Goal: Information Seeking & Learning: Learn about a topic

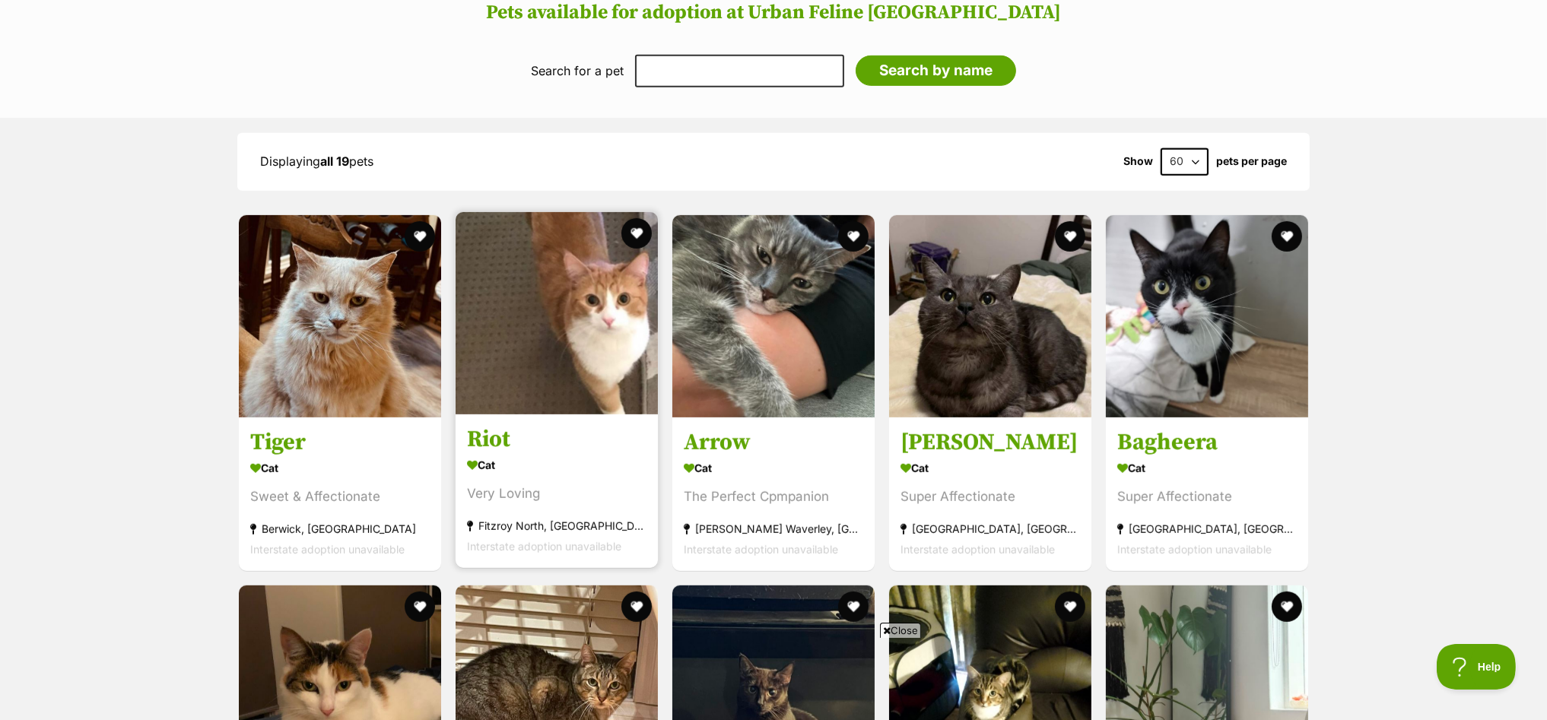
click at [578, 290] on img at bounding box center [556, 313] width 202 height 202
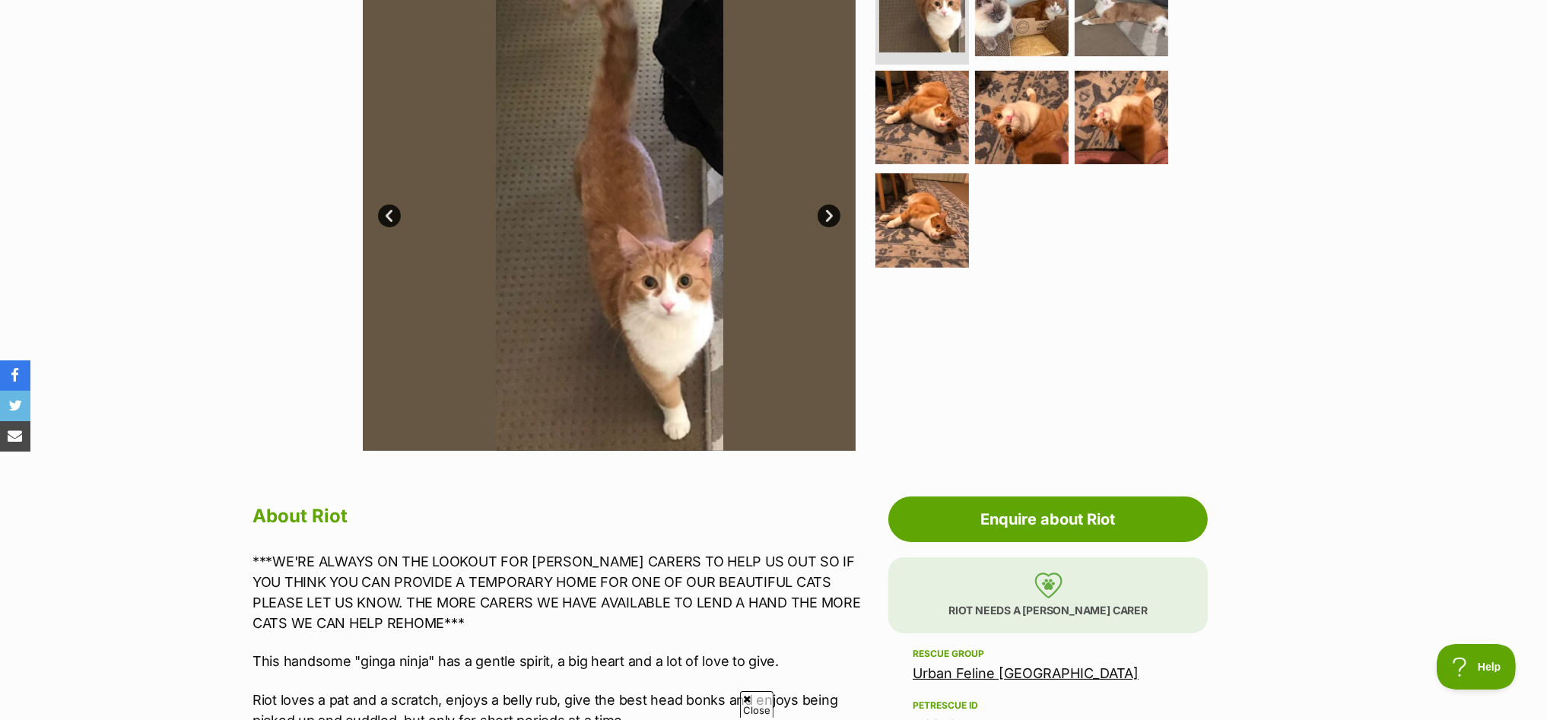
scroll to position [569, 0]
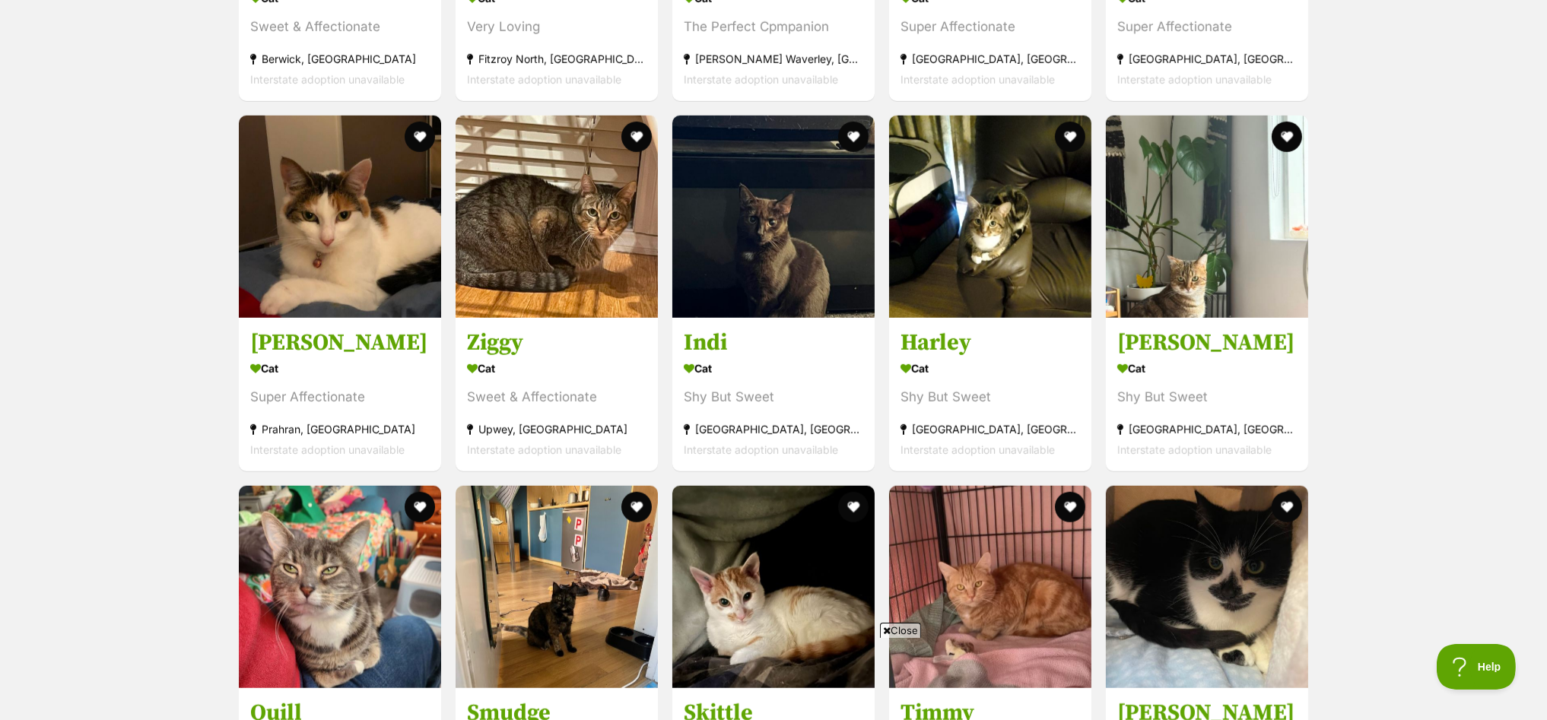
scroll to position [1594, 0]
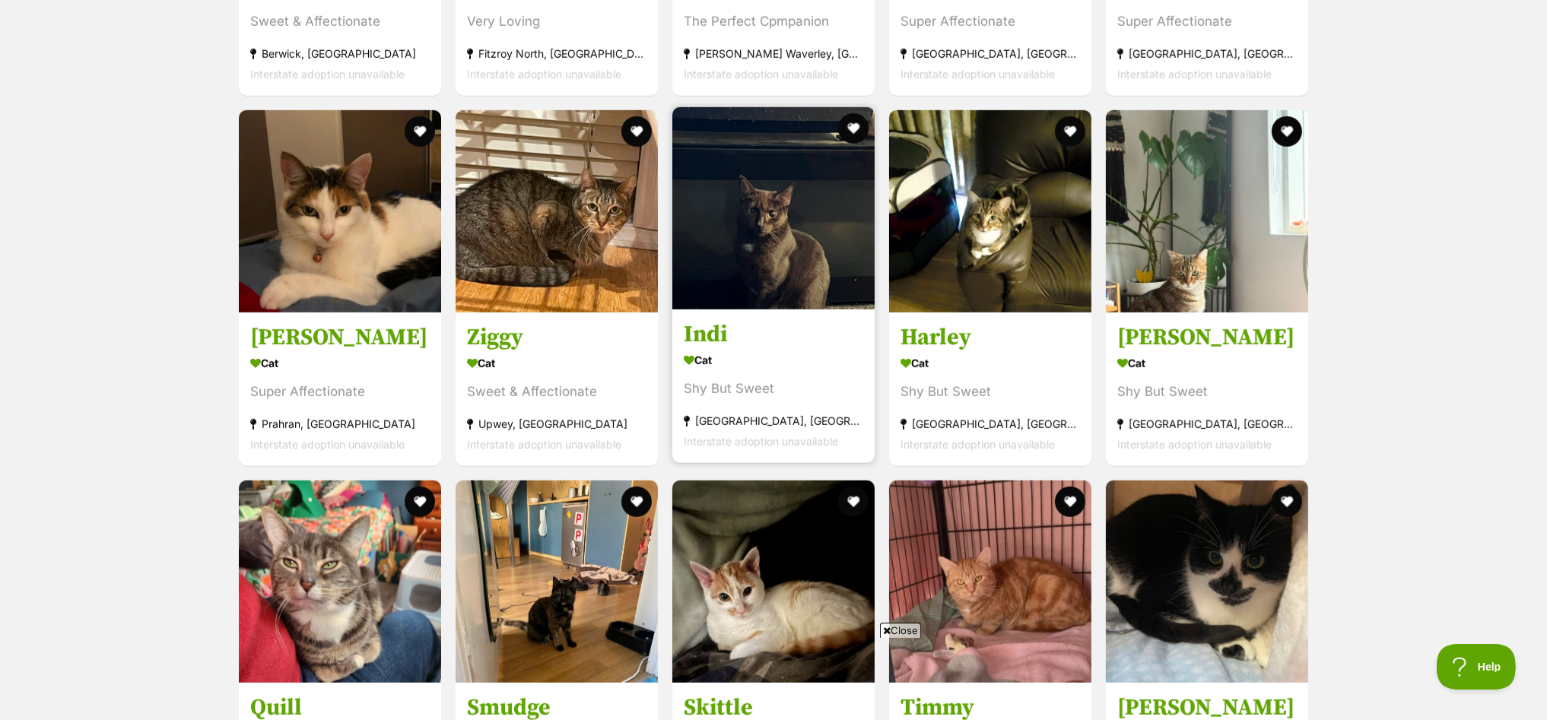
click at [762, 192] on img at bounding box center [773, 208] width 202 height 202
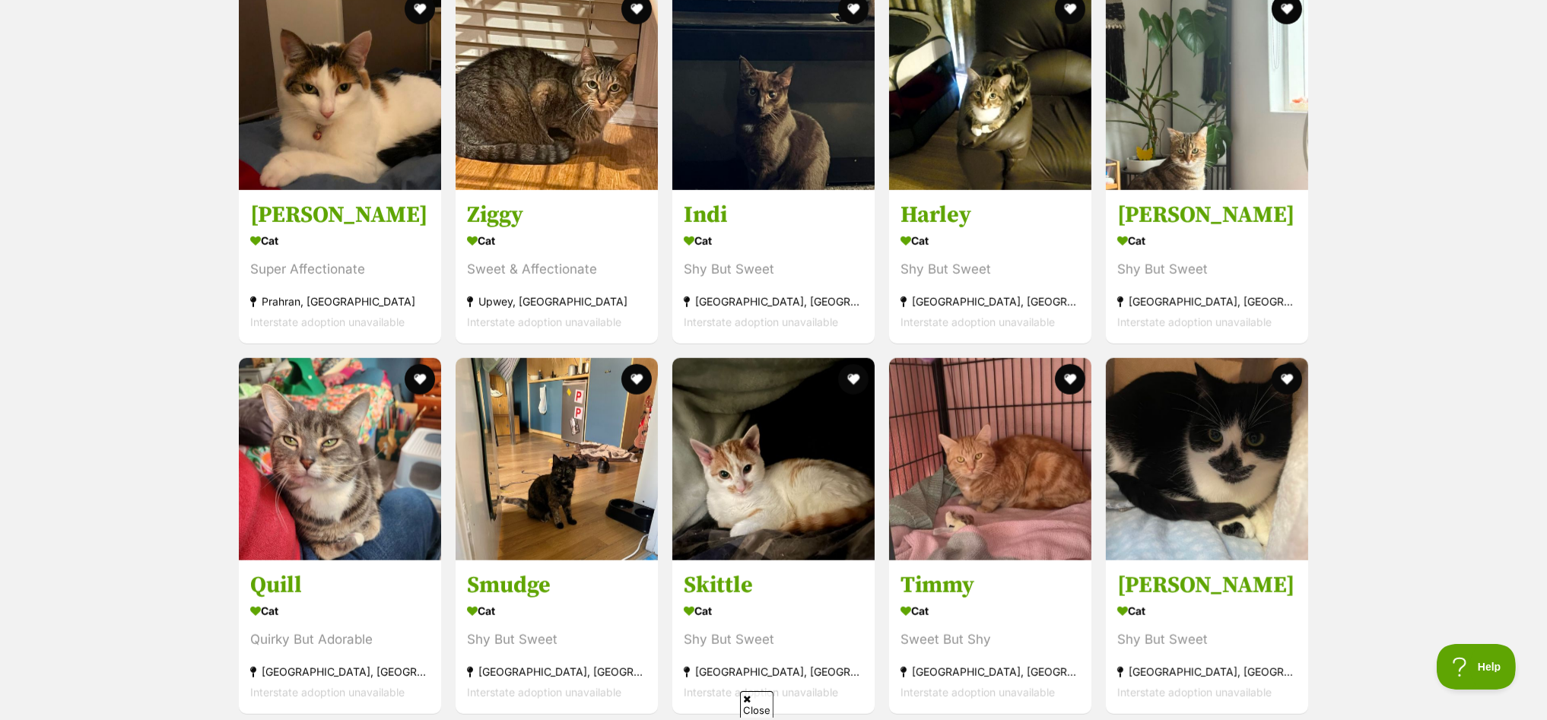
scroll to position [1975, 0]
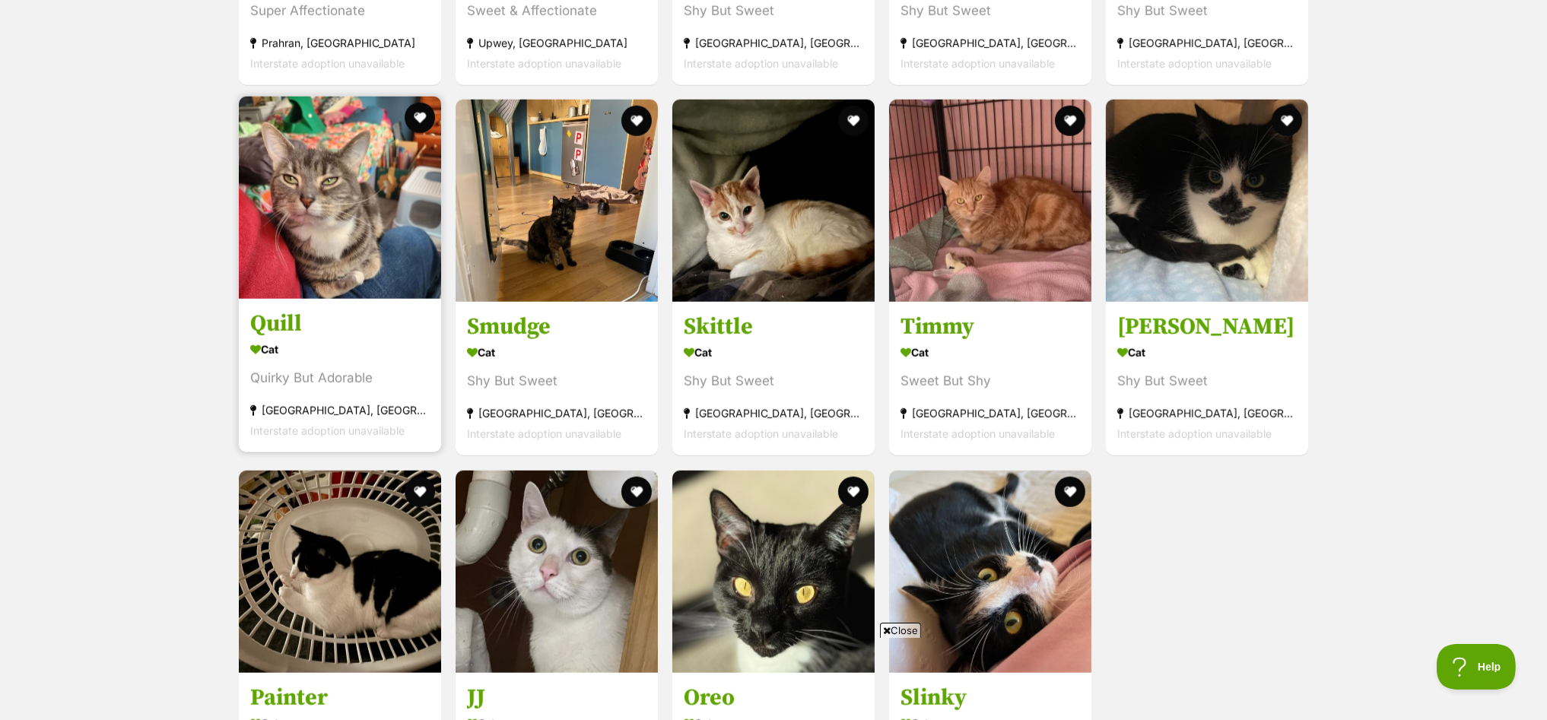
click at [294, 205] on img at bounding box center [340, 198] width 202 height 202
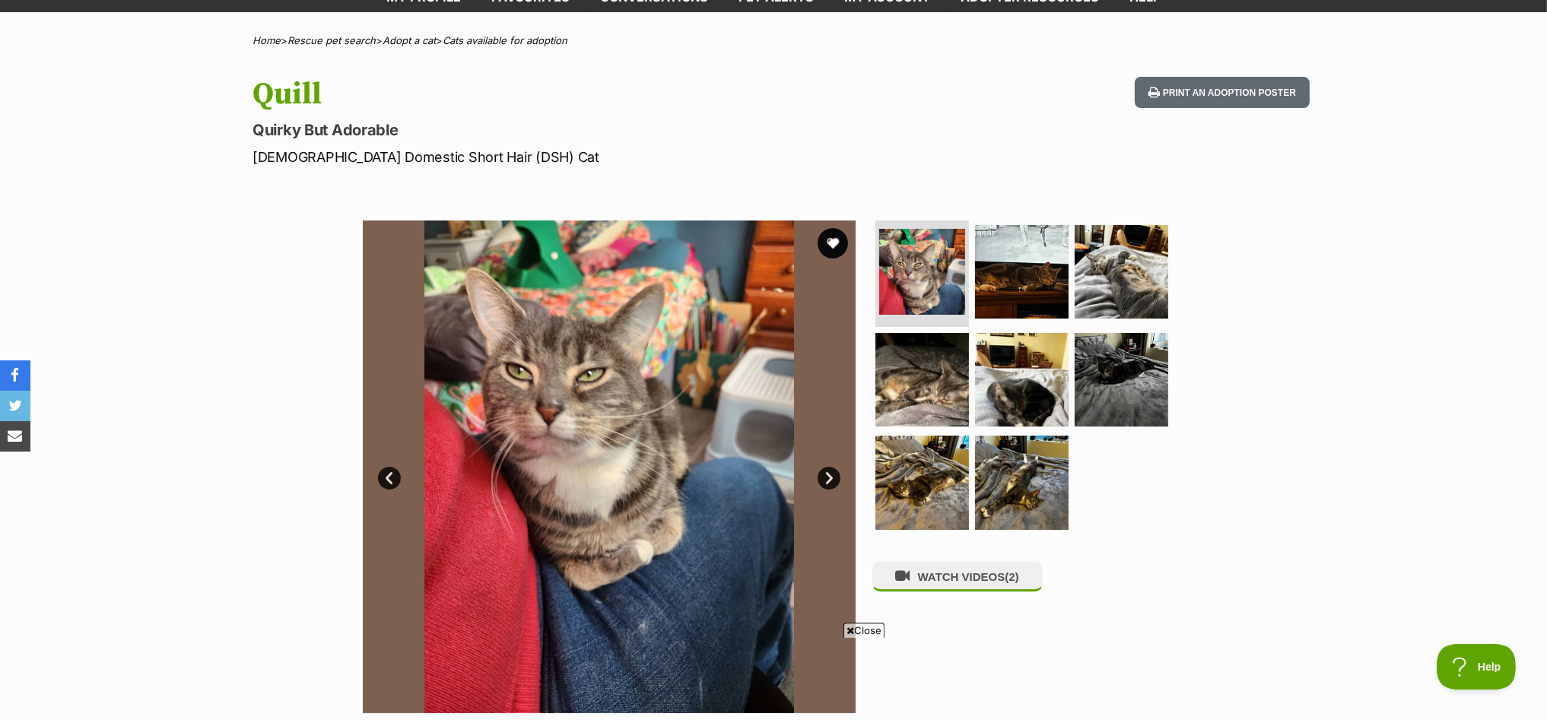
scroll to position [94, 0]
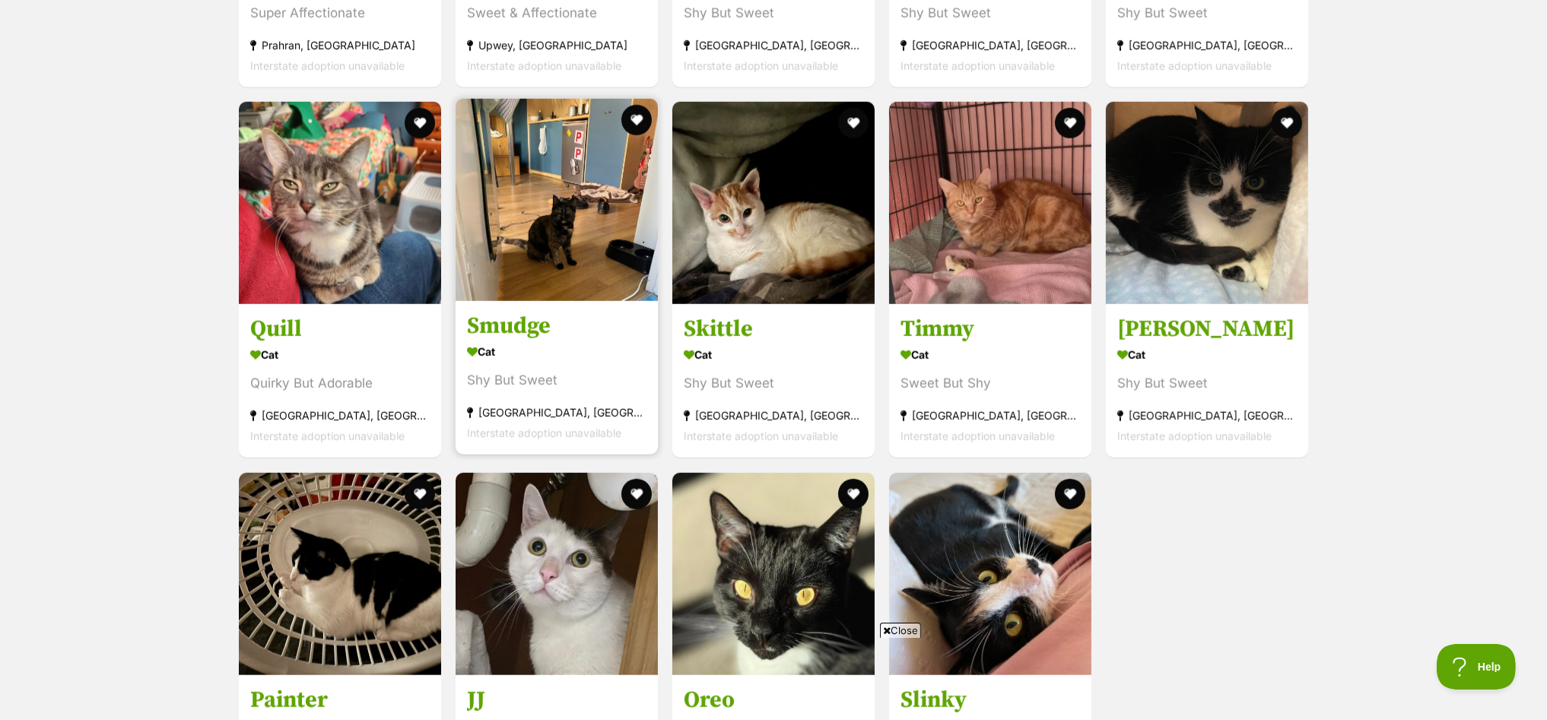
click at [573, 194] on img at bounding box center [556, 200] width 202 height 202
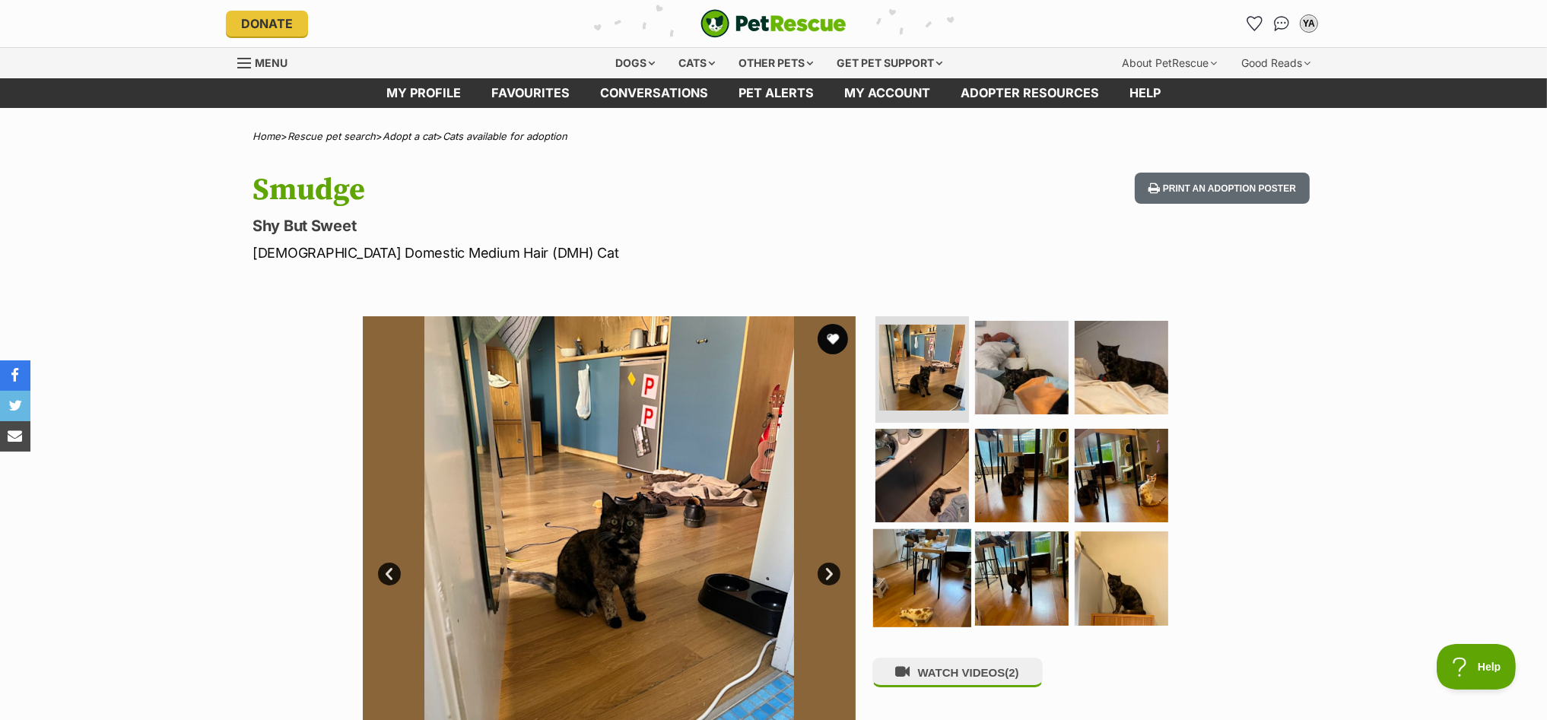
click at [928, 563] on img at bounding box center [922, 578] width 98 height 98
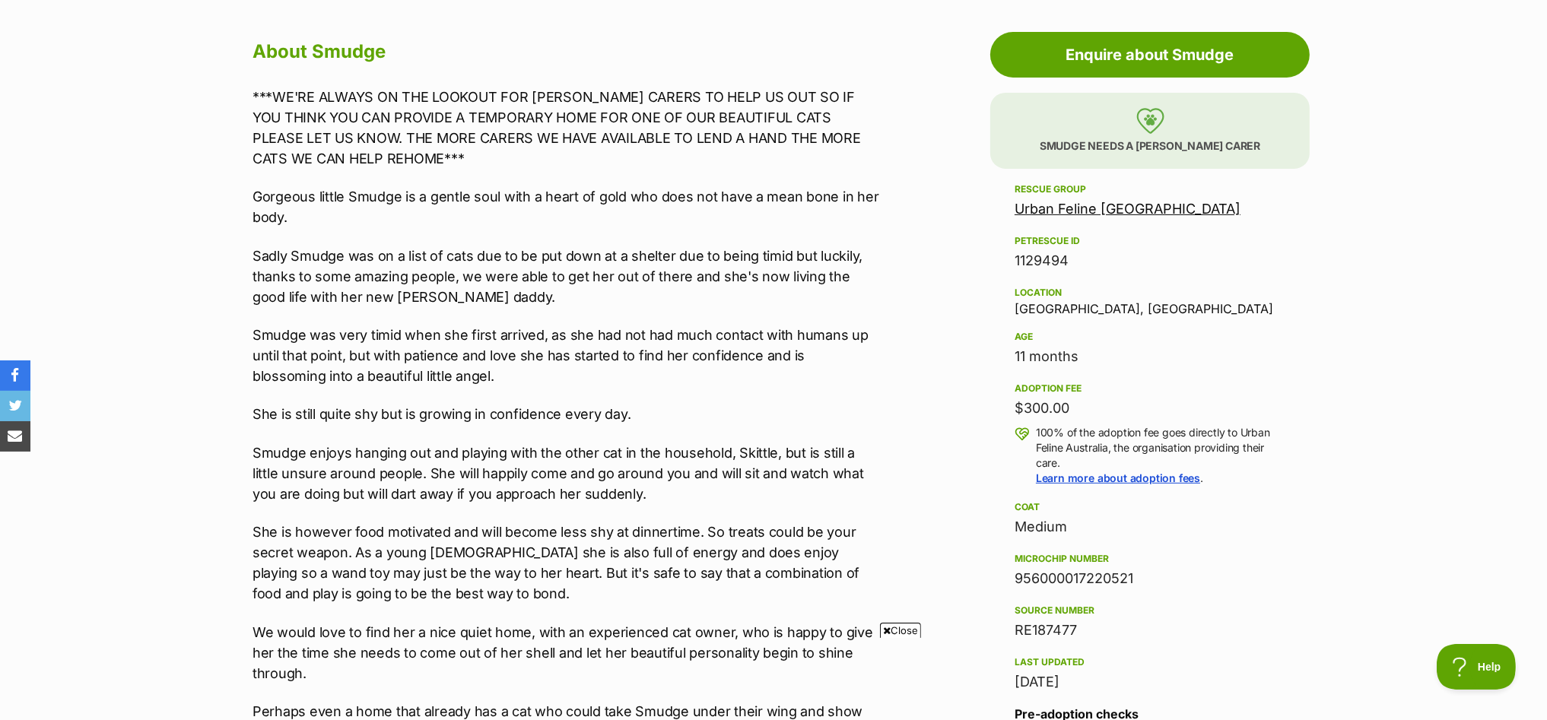
scroll to position [855, 0]
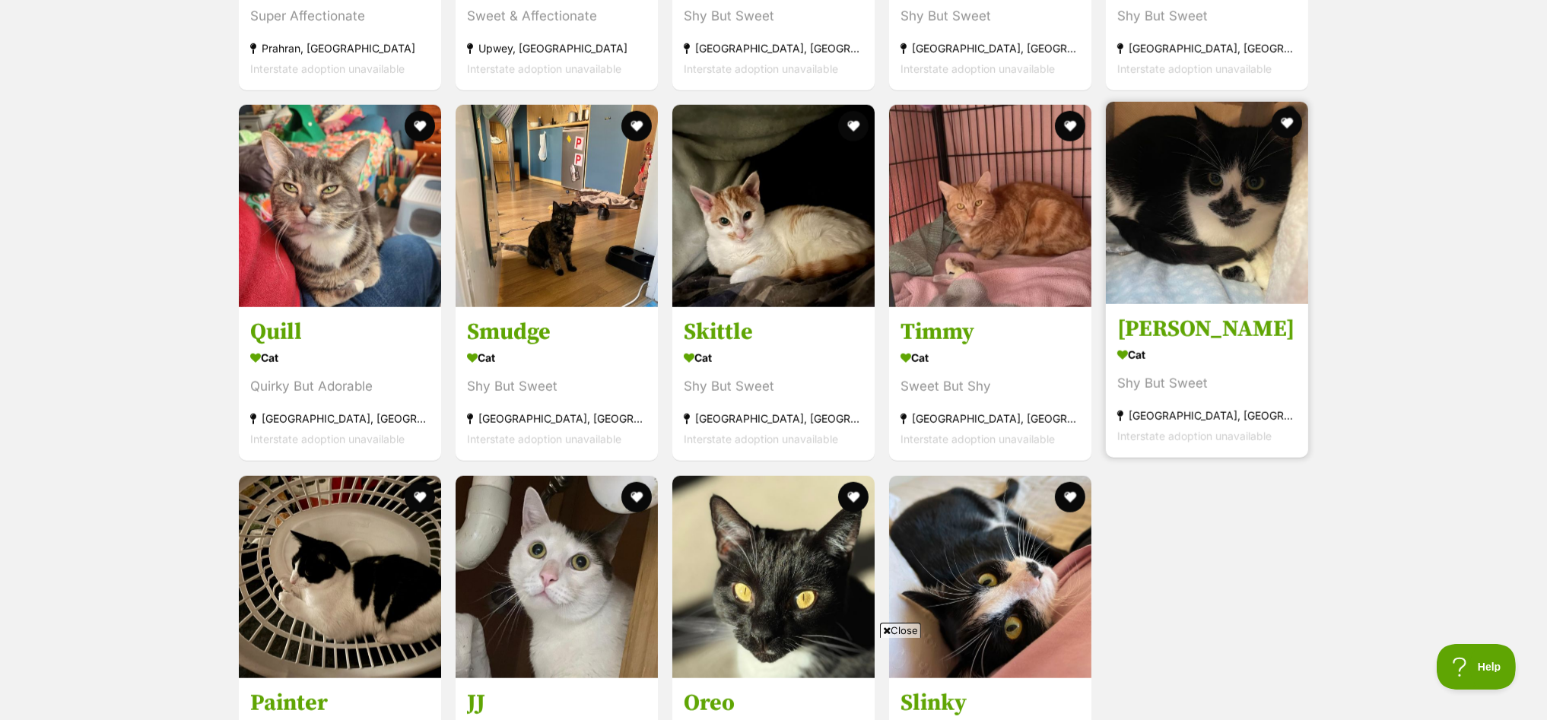
click at [1161, 175] on img at bounding box center [1207, 203] width 202 height 202
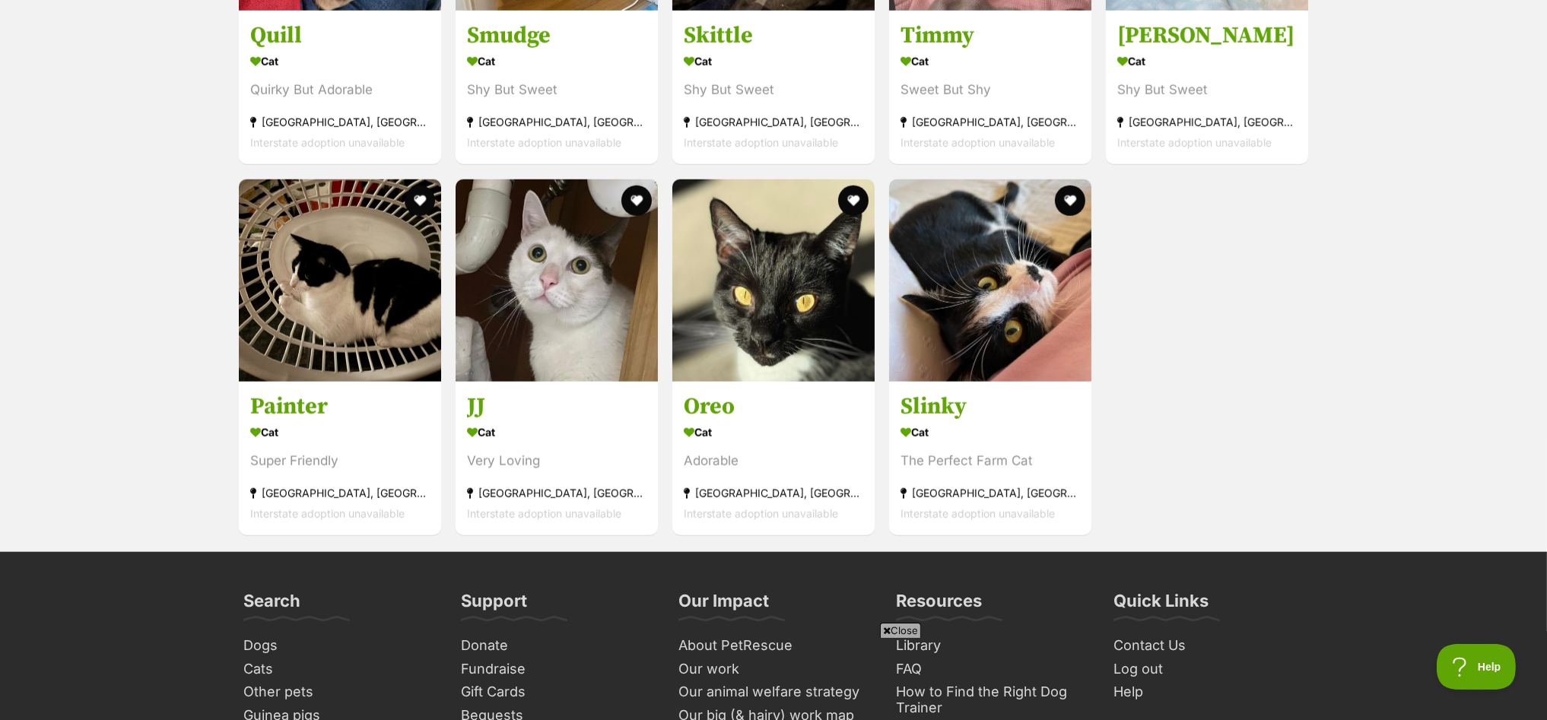
scroll to position [2255, 0]
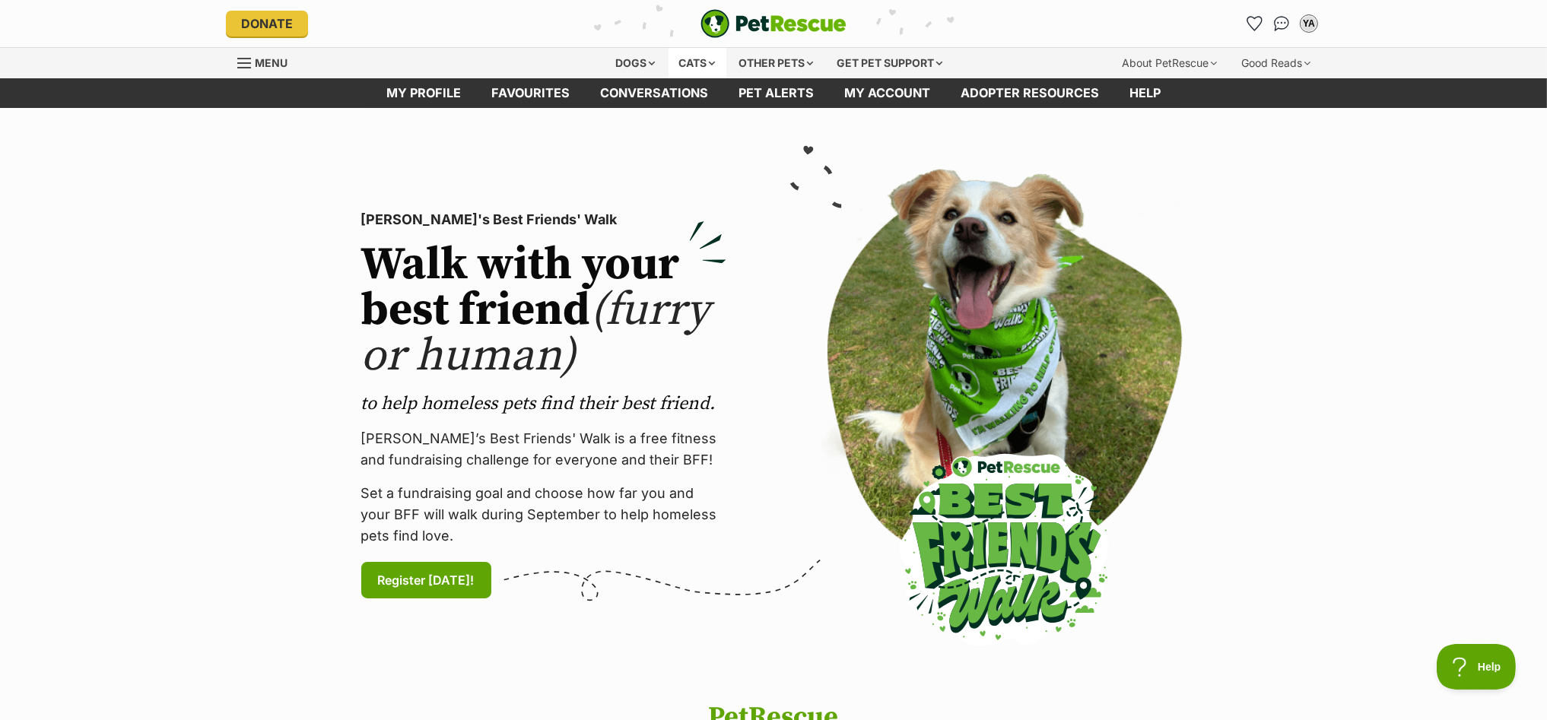
click at [692, 62] on div "Cats" at bounding box center [697, 63] width 58 height 30
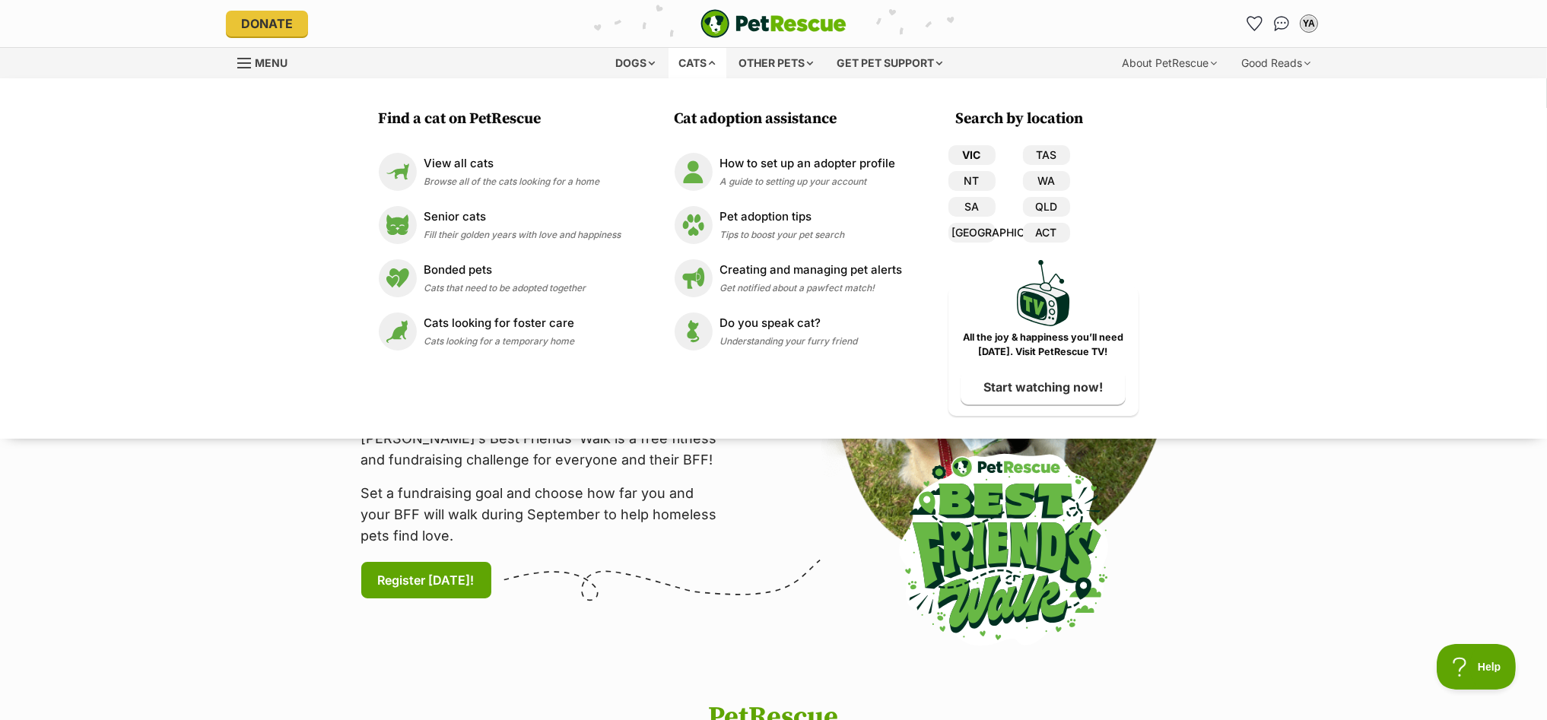
click at [969, 154] on link "VIC" at bounding box center [971, 155] width 47 height 20
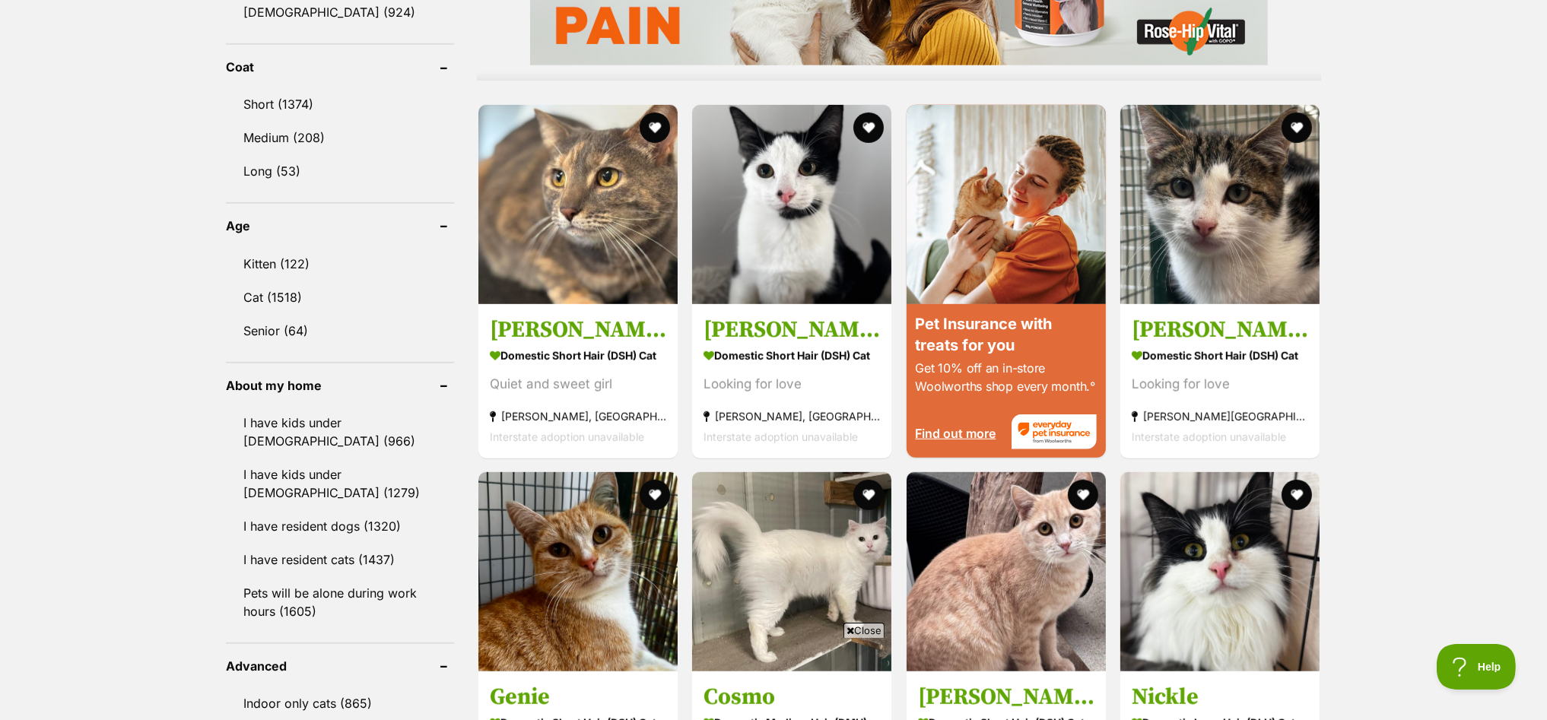
scroll to position [1425, 0]
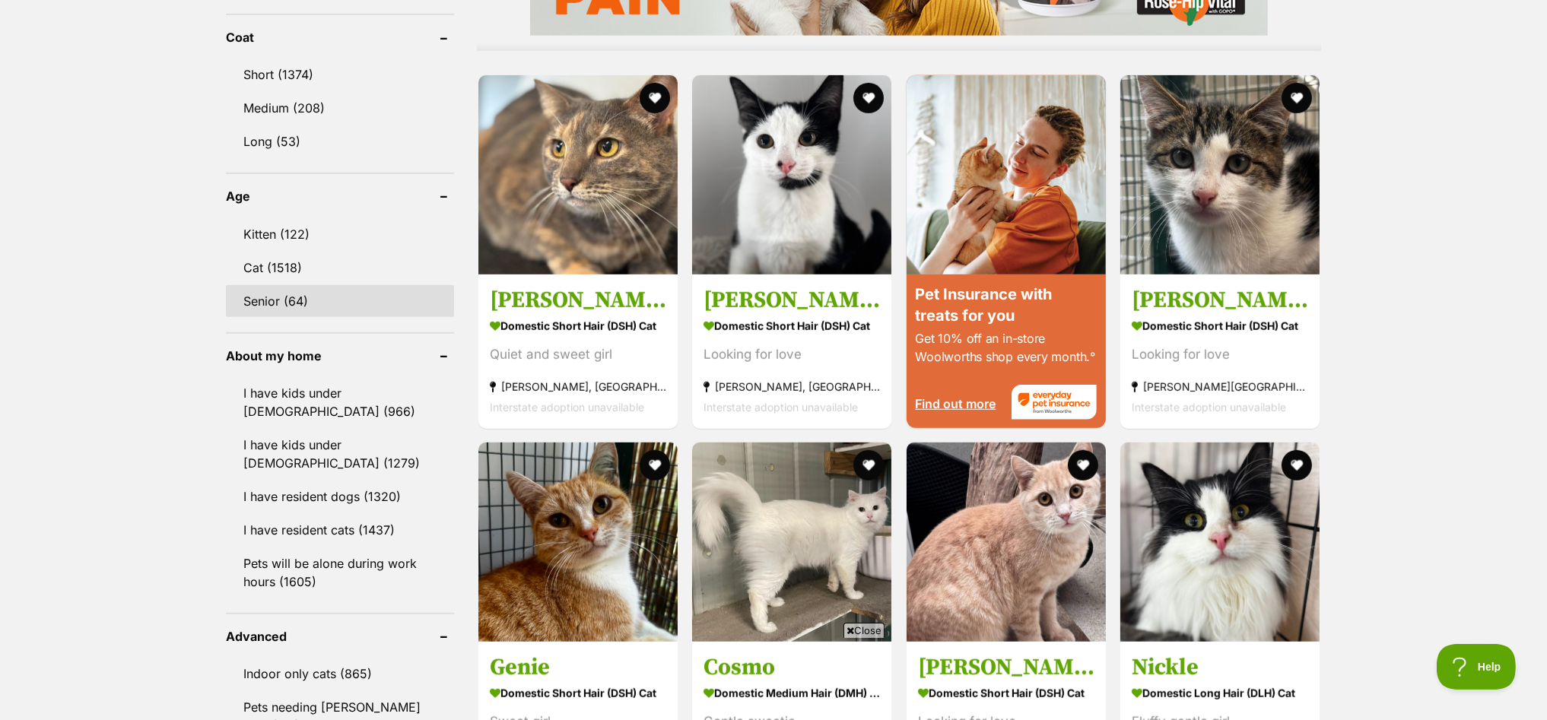
click at [268, 287] on link "Senior (64)" at bounding box center [340, 301] width 228 height 32
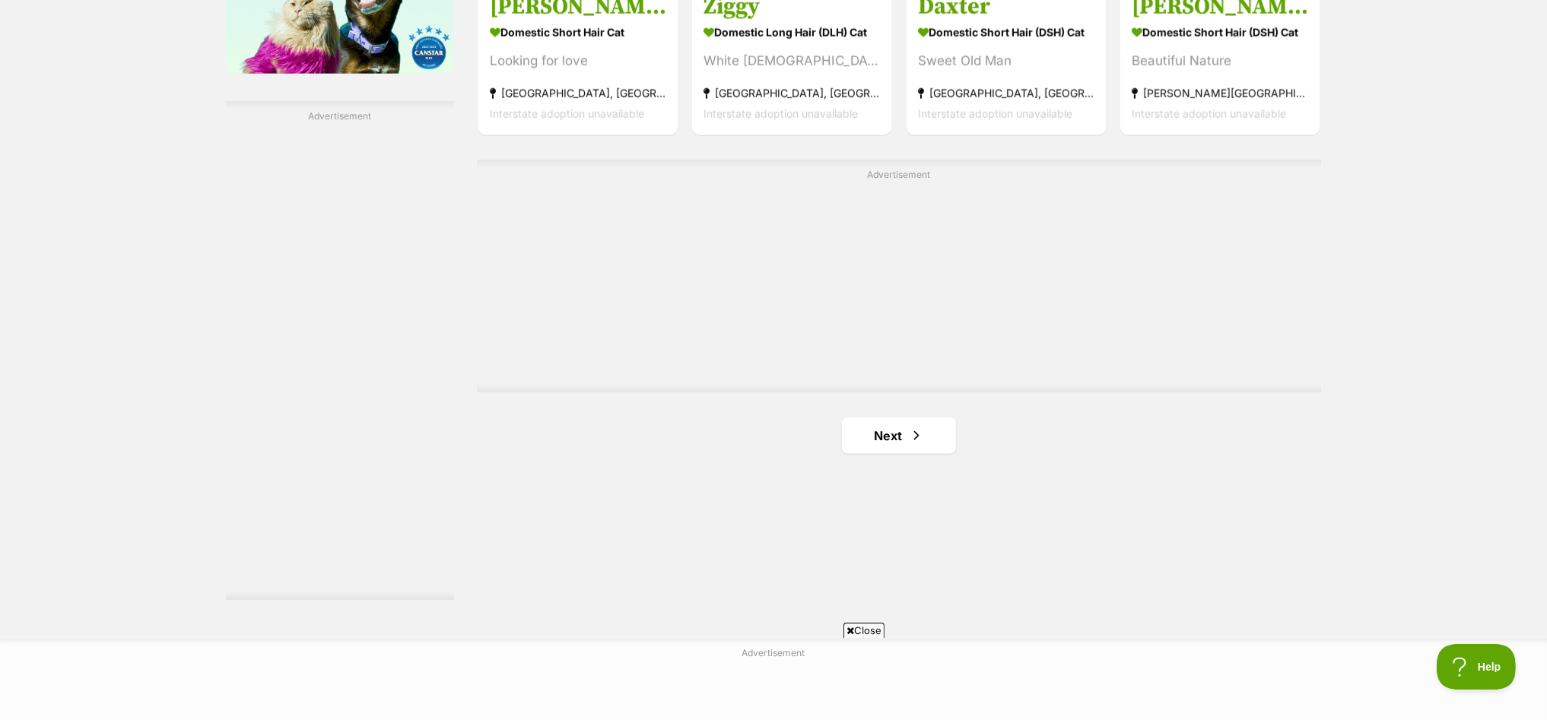
scroll to position [2660, 0]
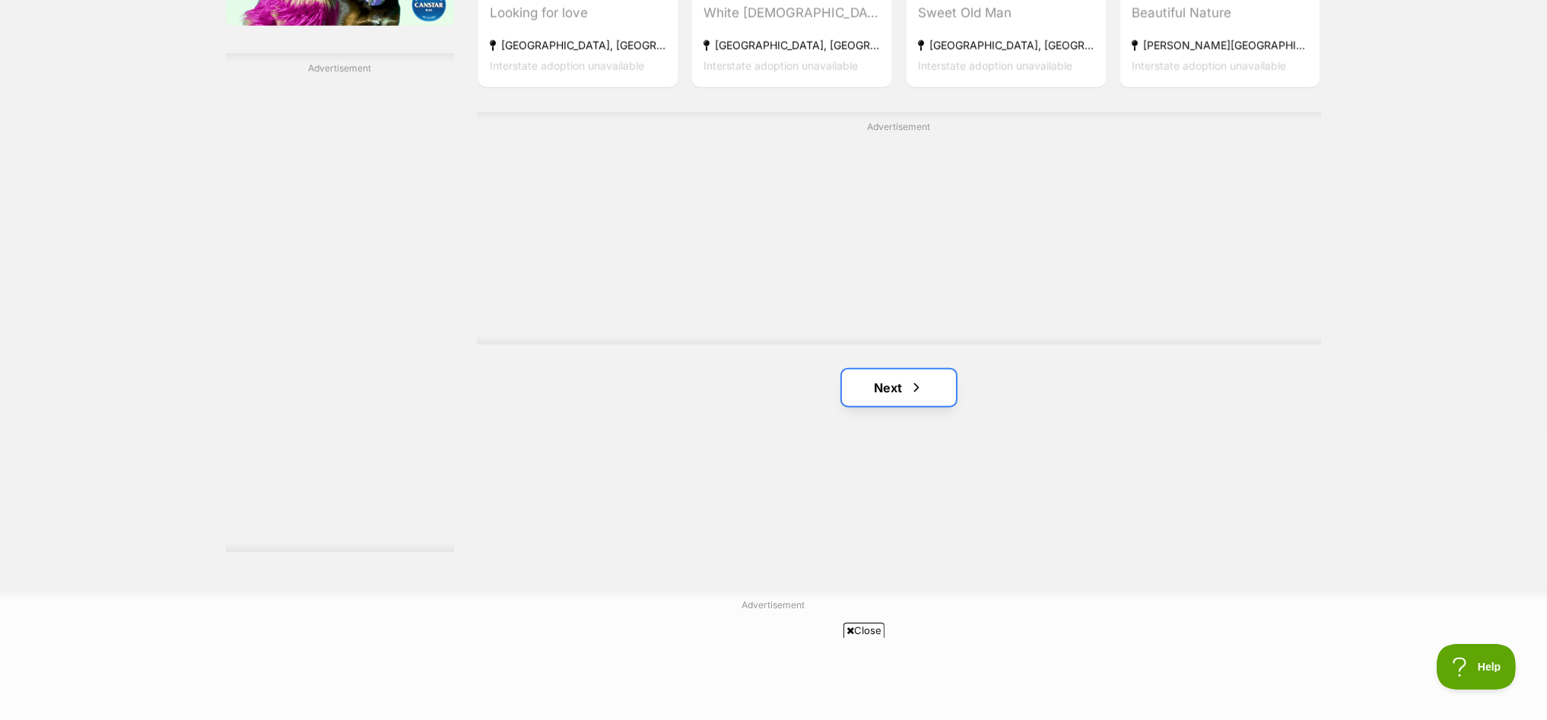
click at [884, 379] on link "Next" at bounding box center [899, 388] width 114 height 36
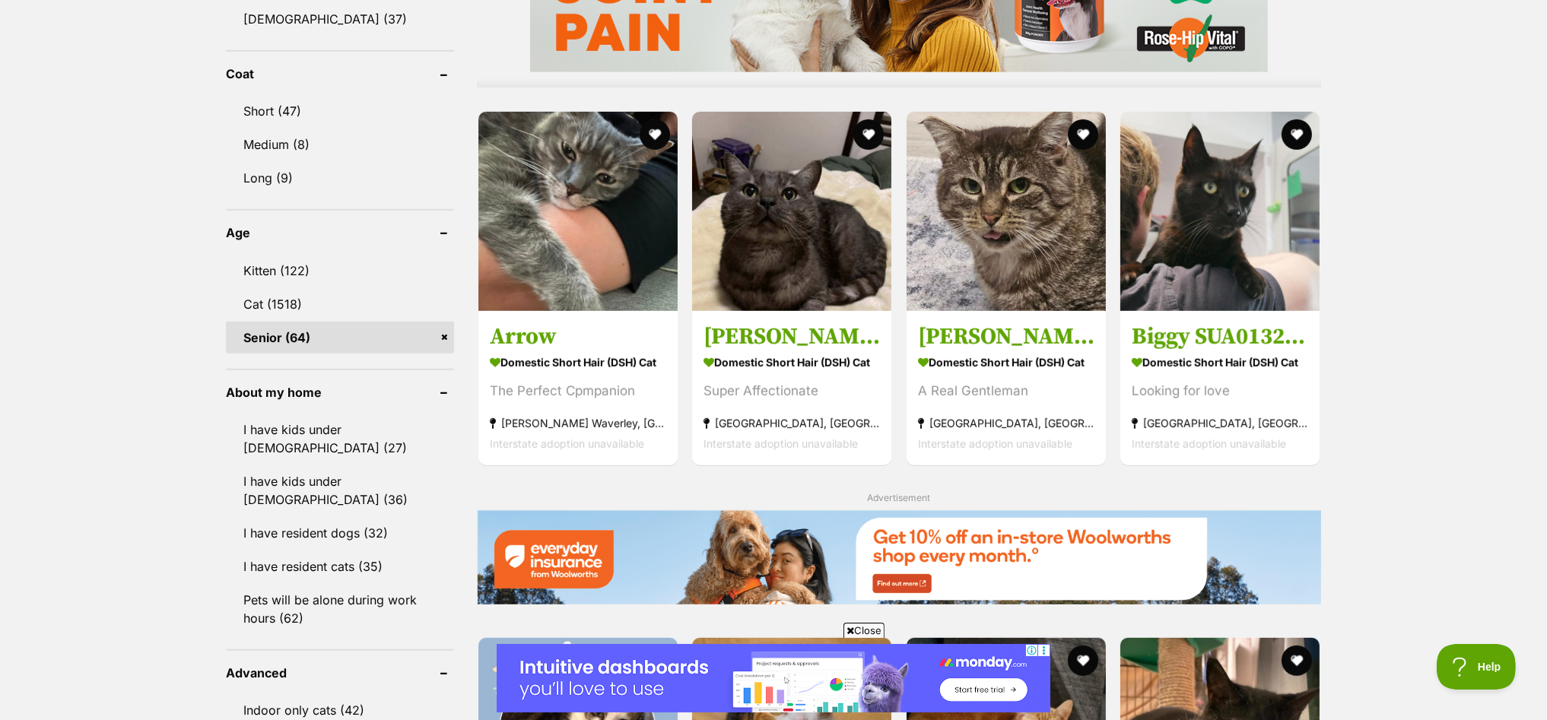
scroll to position [1425, 0]
